Goal: Task Accomplishment & Management: Complete application form

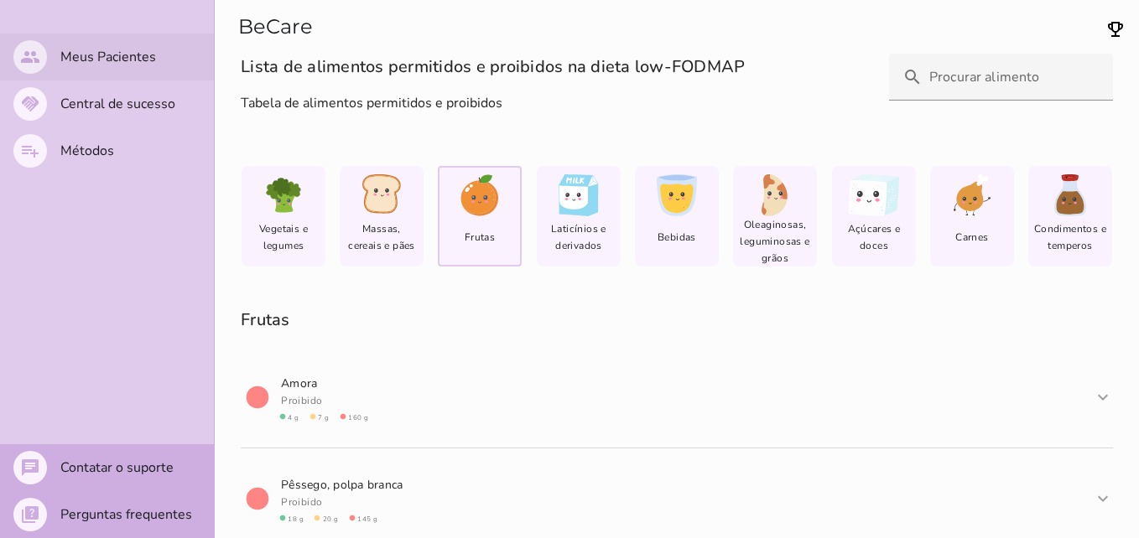
click at [63, 66] on mwc-list-item "people Meus Pacientes" at bounding box center [107, 57] width 214 height 47
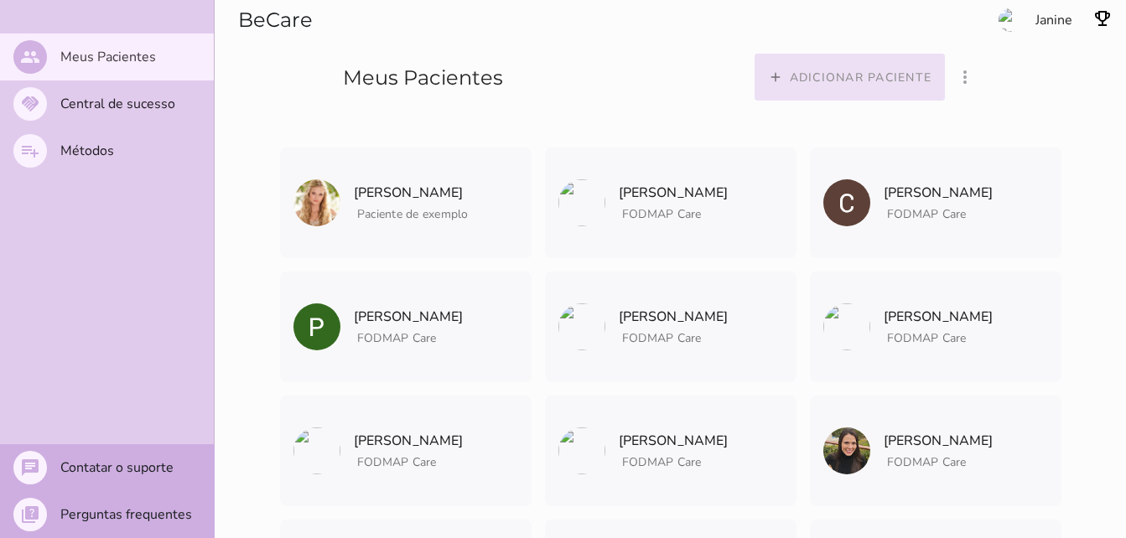
click at [0, 0] on slot "Adicionar paciente" at bounding box center [0, 0] width 0 height 0
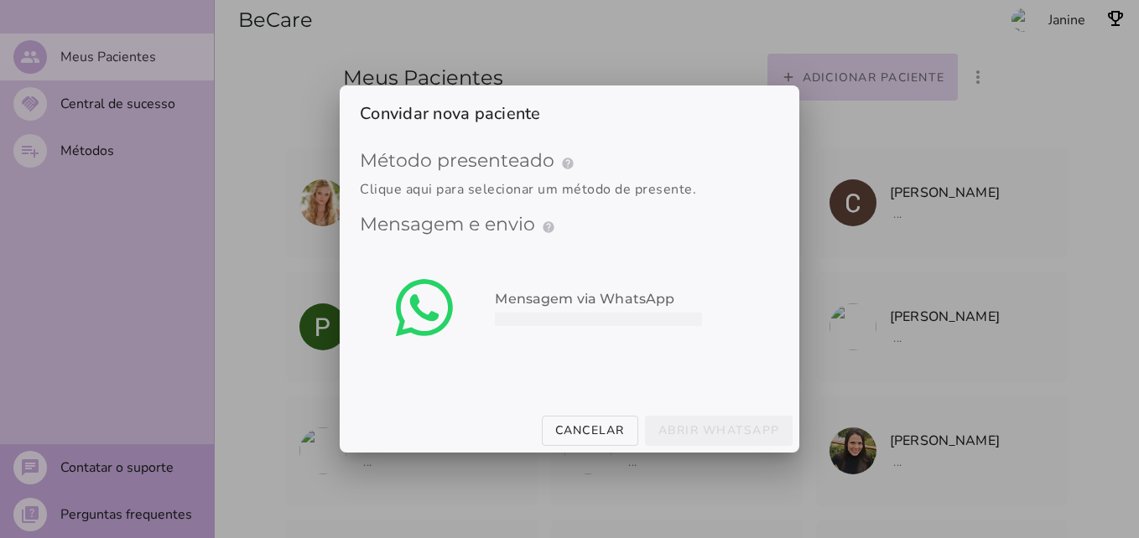
type mwc-select "qGWdic9wsspFTTUrrVGn"
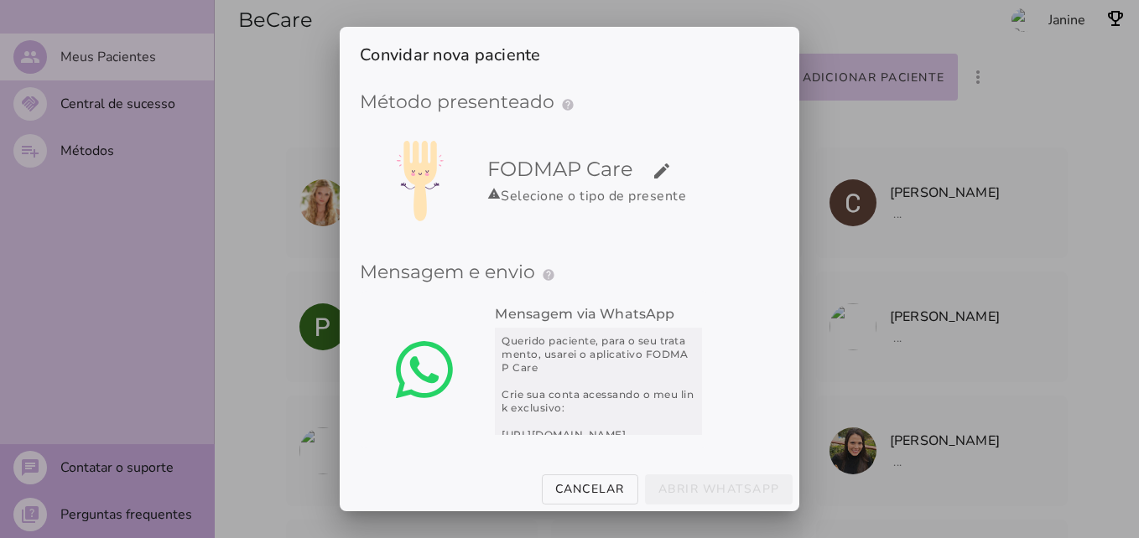
scroll to position [6, 0]
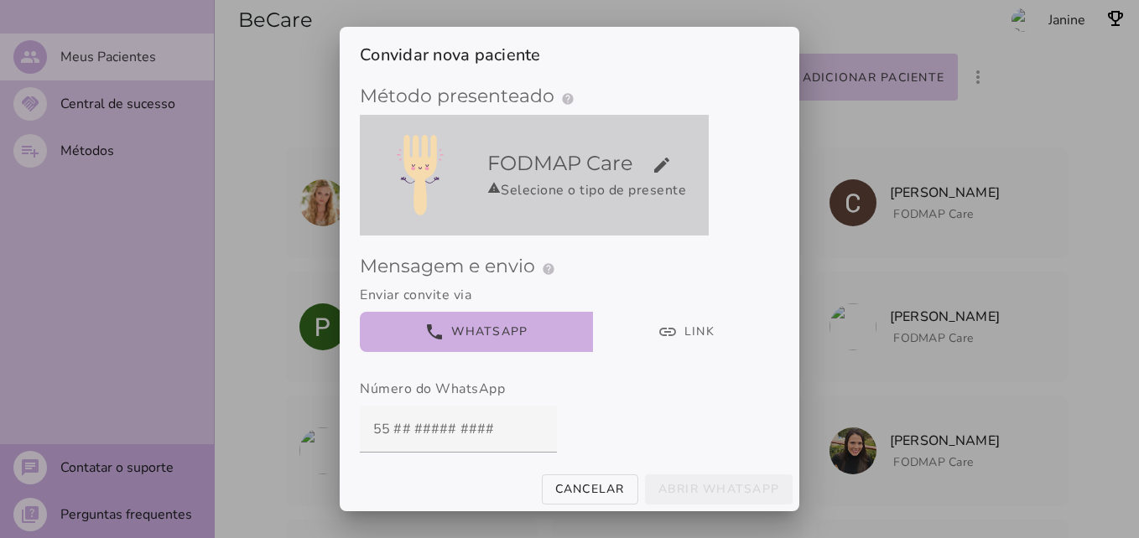
click at [626, 199] on div "warning Selecione o tipo de presente" at bounding box center [594, 190] width 215 height 20
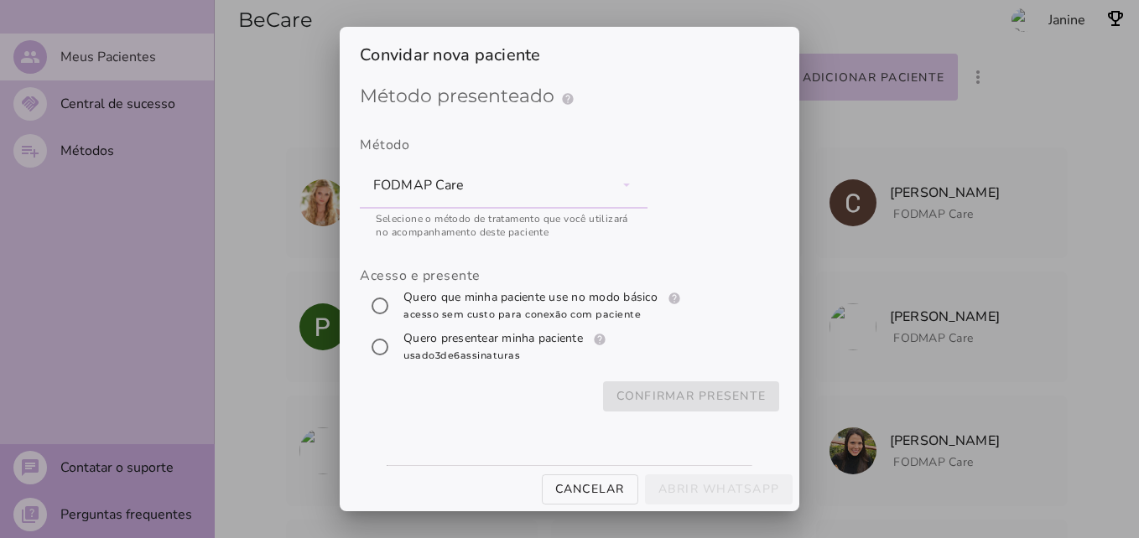
scroll to position [0, 0]
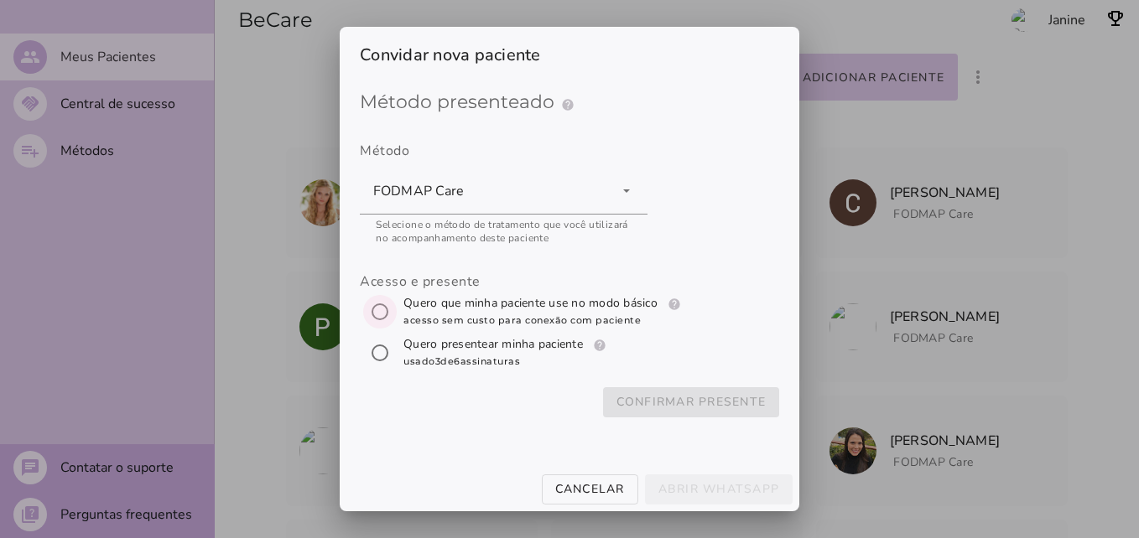
click at [367, 317] on input "[object Object]" at bounding box center [380, 312] width 40 height 40
radio input "****"
type mwc-radio "trial-extension"
click at [0, 0] on slot "Confirmar presente" at bounding box center [0, 0] width 0 height 0
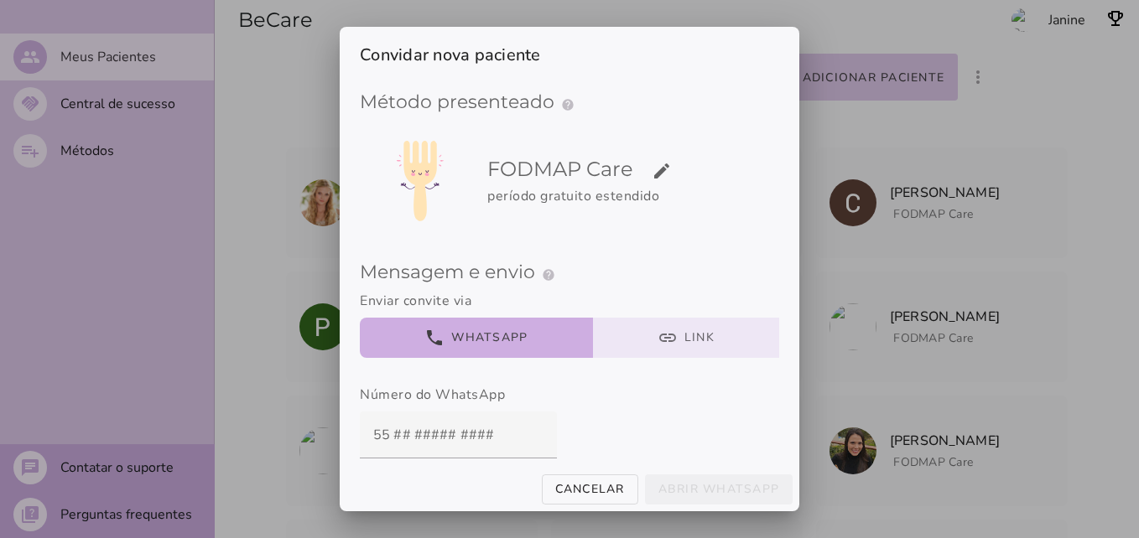
click at [658, 338] on button "link Link" at bounding box center [686, 338] width 187 height 40
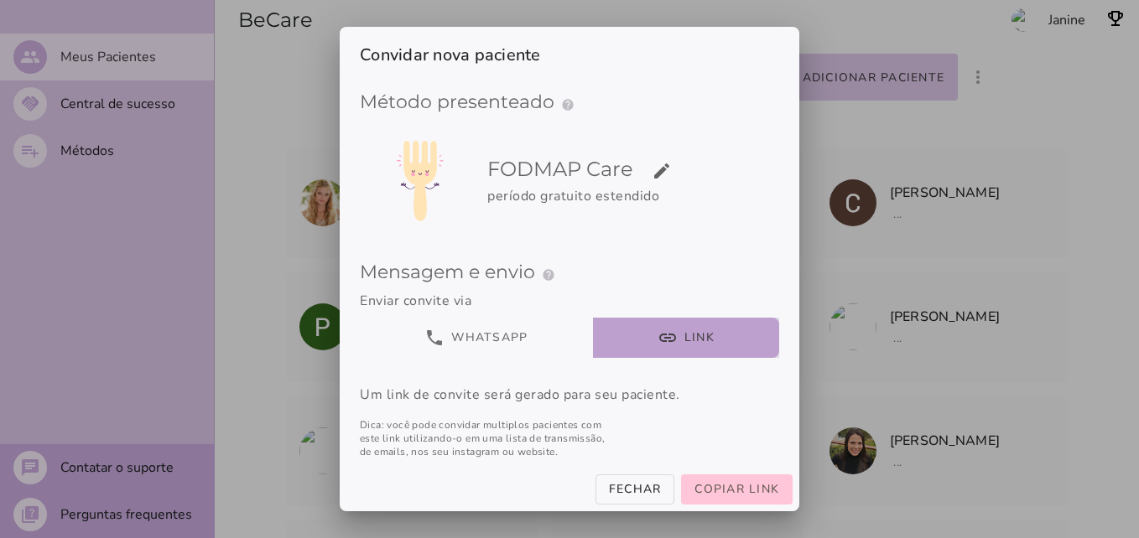
scroll to position [76, 0]
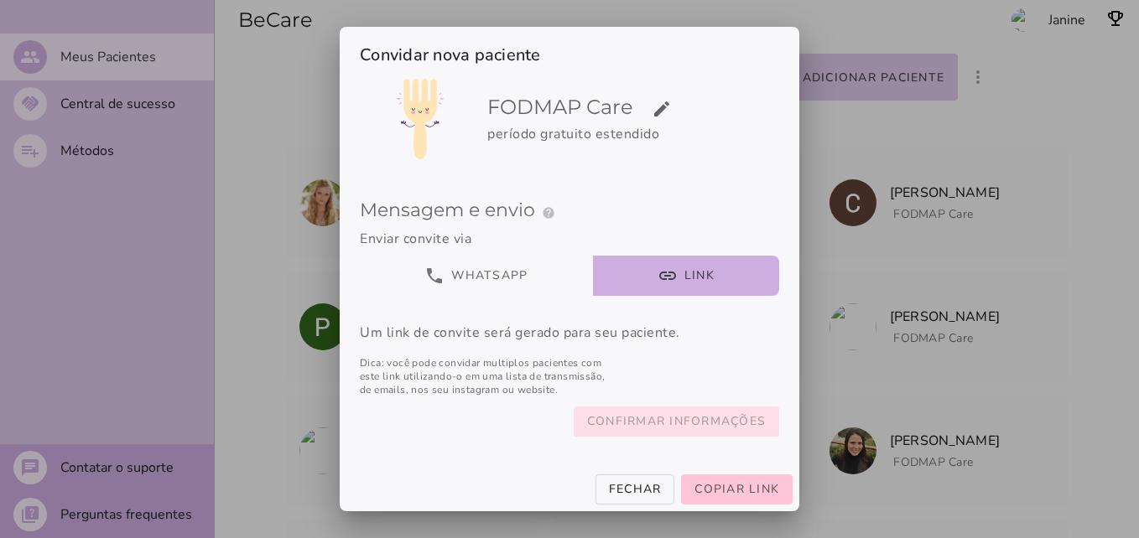
click at [0, 0] on slot "Confirmar informações" at bounding box center [0, 0] width 0 height 0
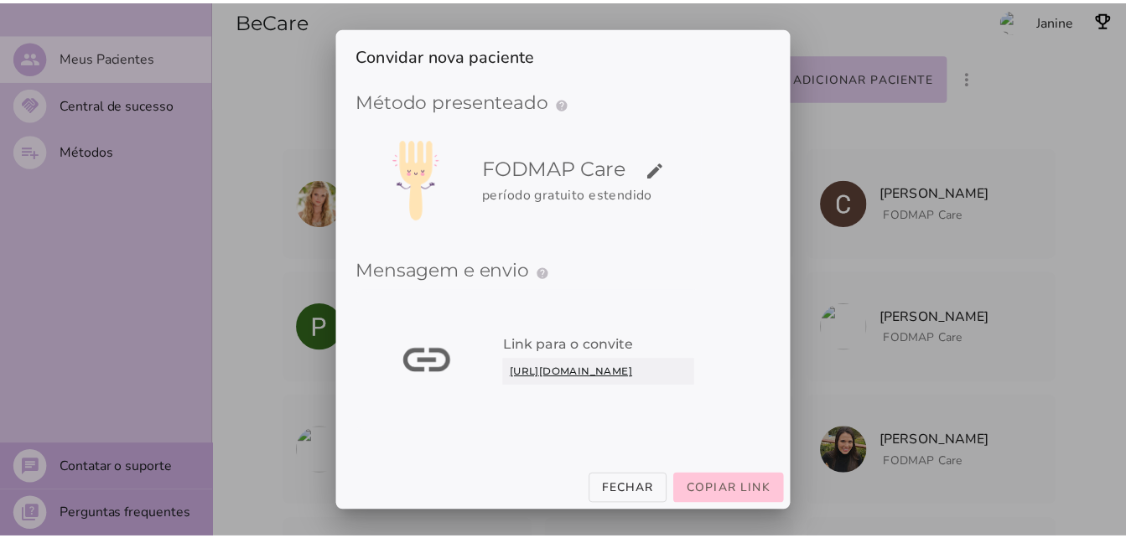
scroll to position [30, 0]
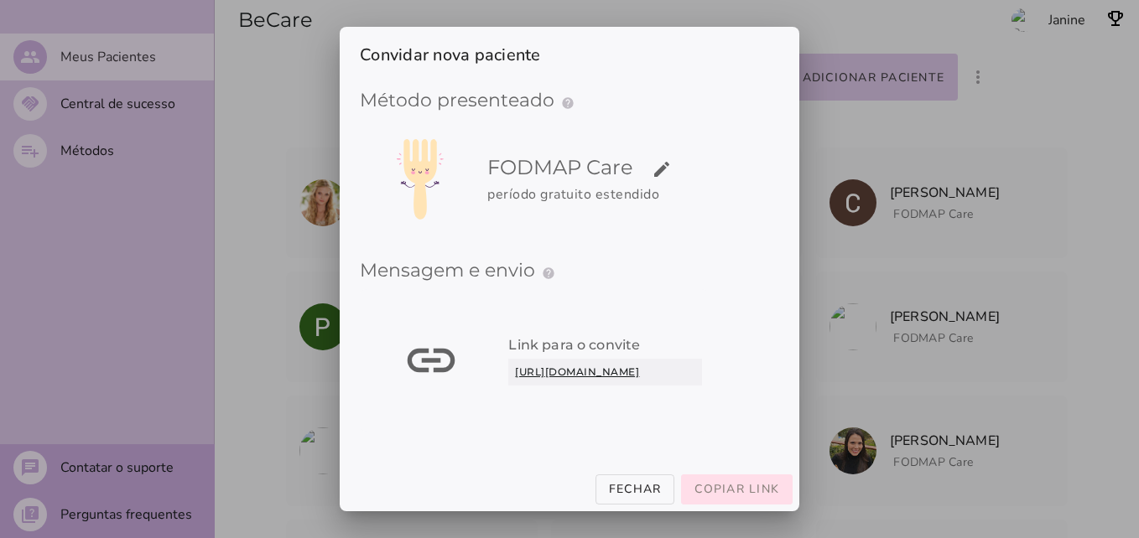
click at [758, 488] on span "Copiar link" at bounding box center [736, 489] width 85 height 16
click at [0, 0] on slot "Fechar" at bounding box center [0, 0] width 0 height 0
